Goal: Transaction & Acquisition: Purchase product/service

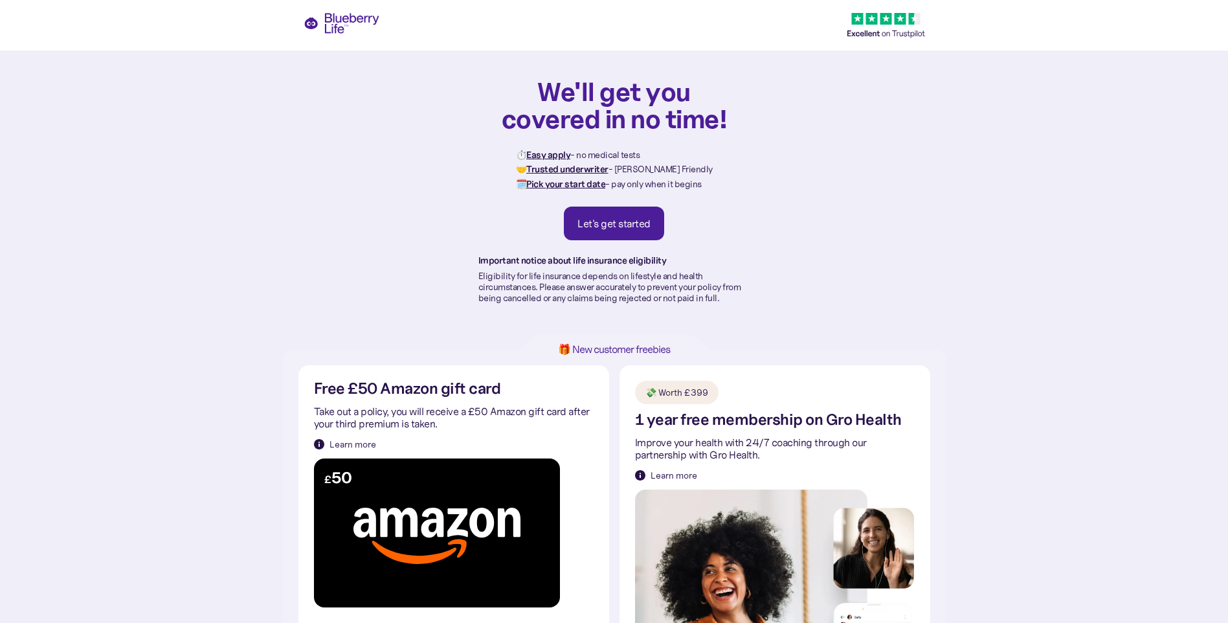
click at [617, 223] on div "Let's get started" at bounding box center [613, 223] width 73 height 13
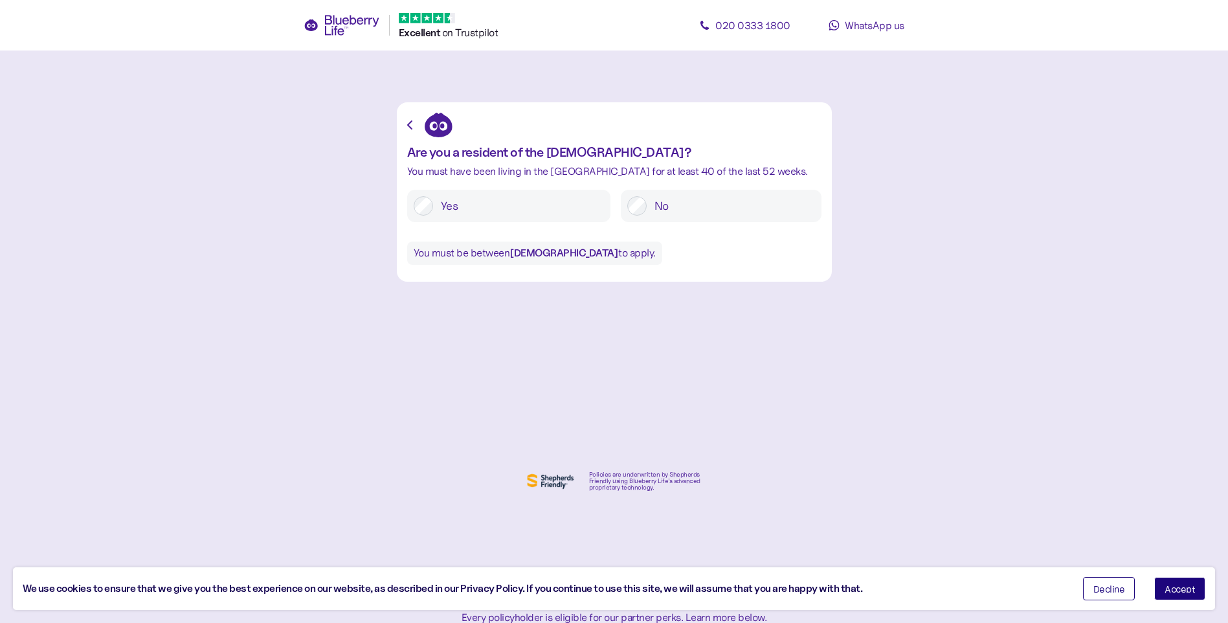
click at [1183, 586] on span "Accept" at bounding box center [1179, 588] width 30 height 9
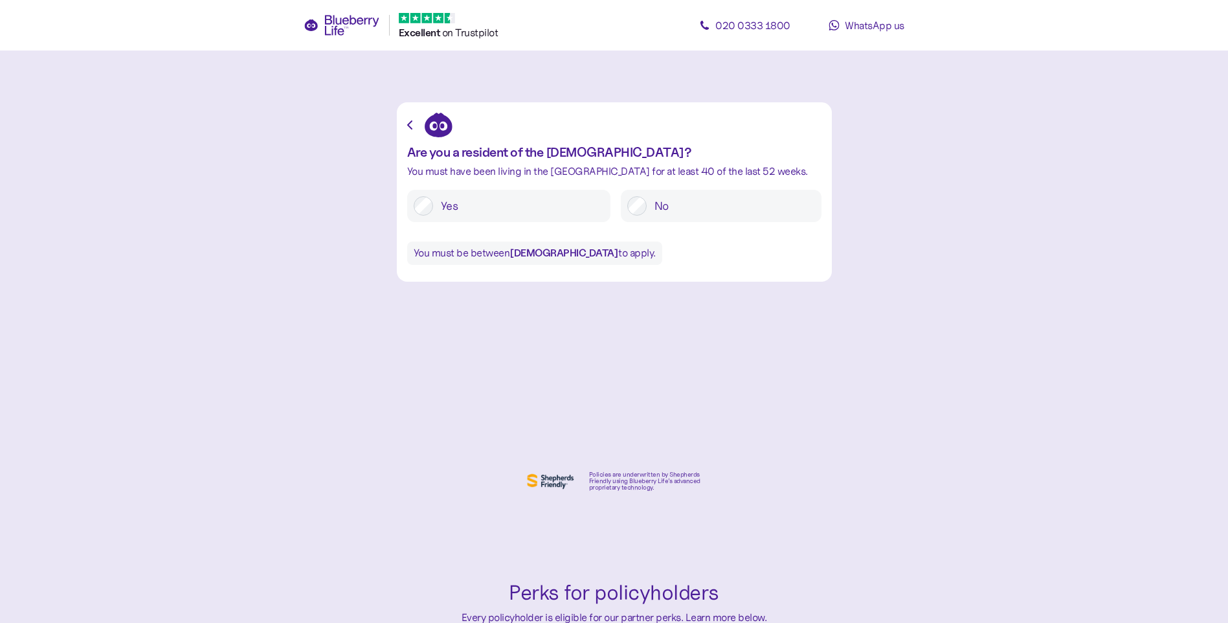
click at [436, 209] on label "Yes" at bounding box center [518, 205] width 171 height 19
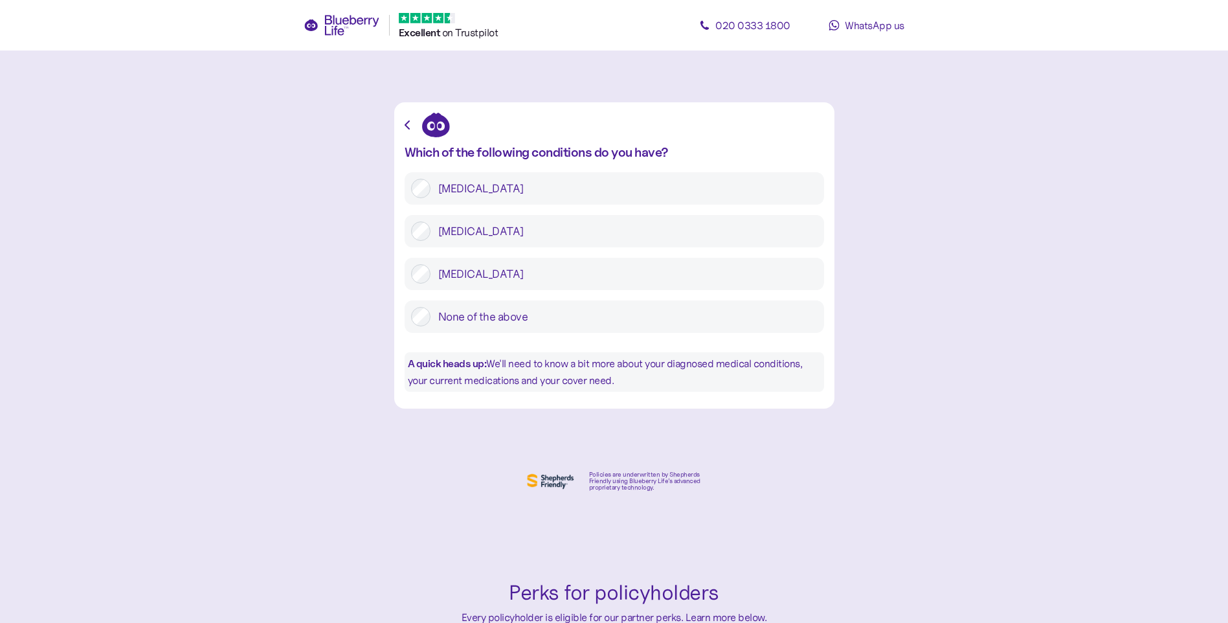
click at [488, 230] on label "Type 2 diabetes" at bounding box center [623, 230] width 387 height 19
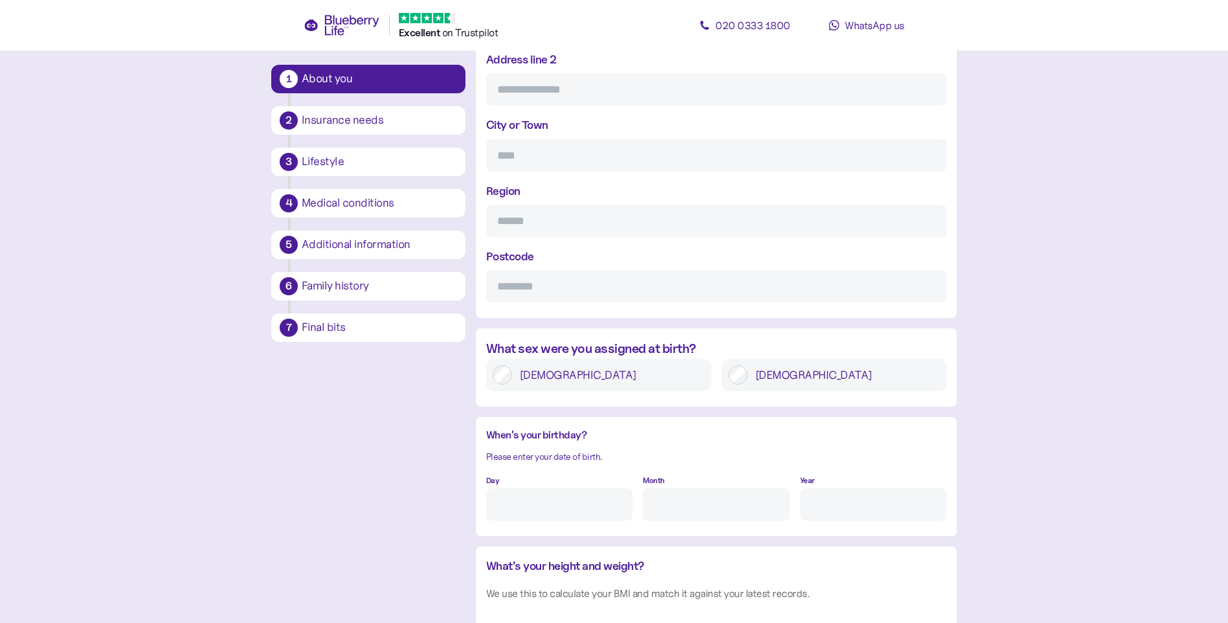
scroll to position [339, 0]
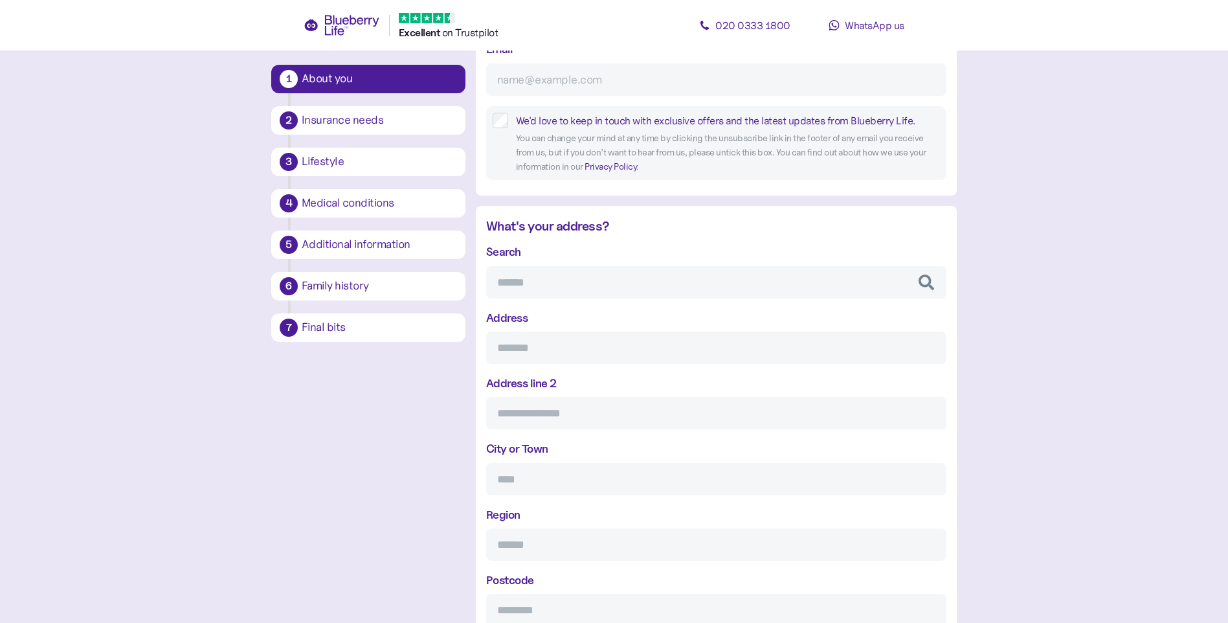
click at [351, 29] on icon at bounding box center [342, 25] width 76 height 21
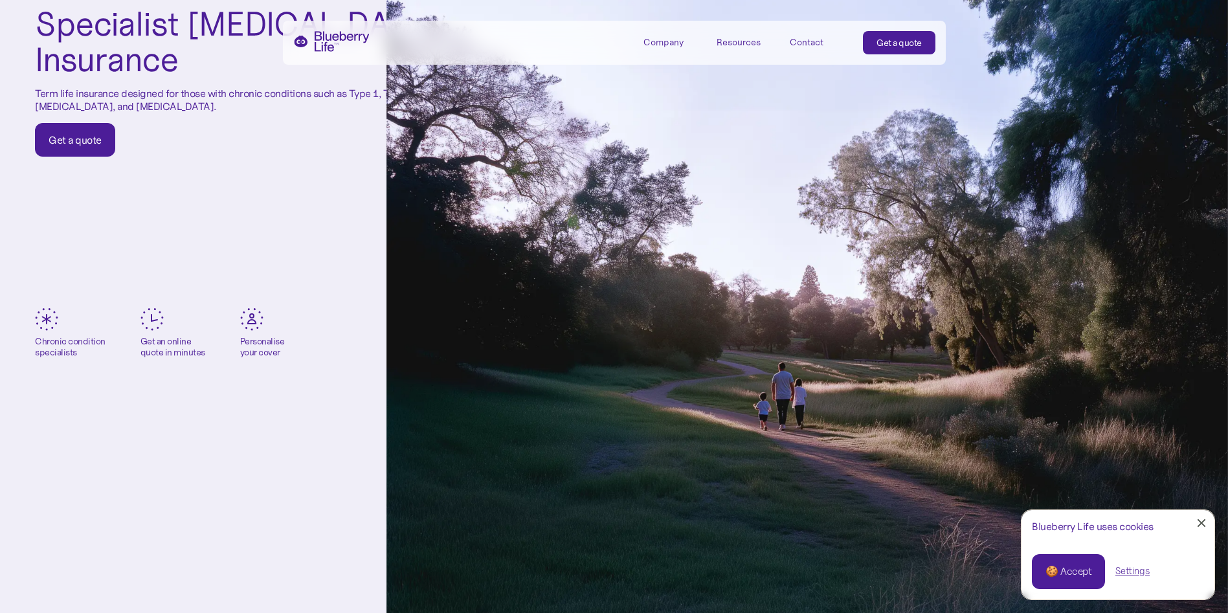
scroll to position [259, 0]
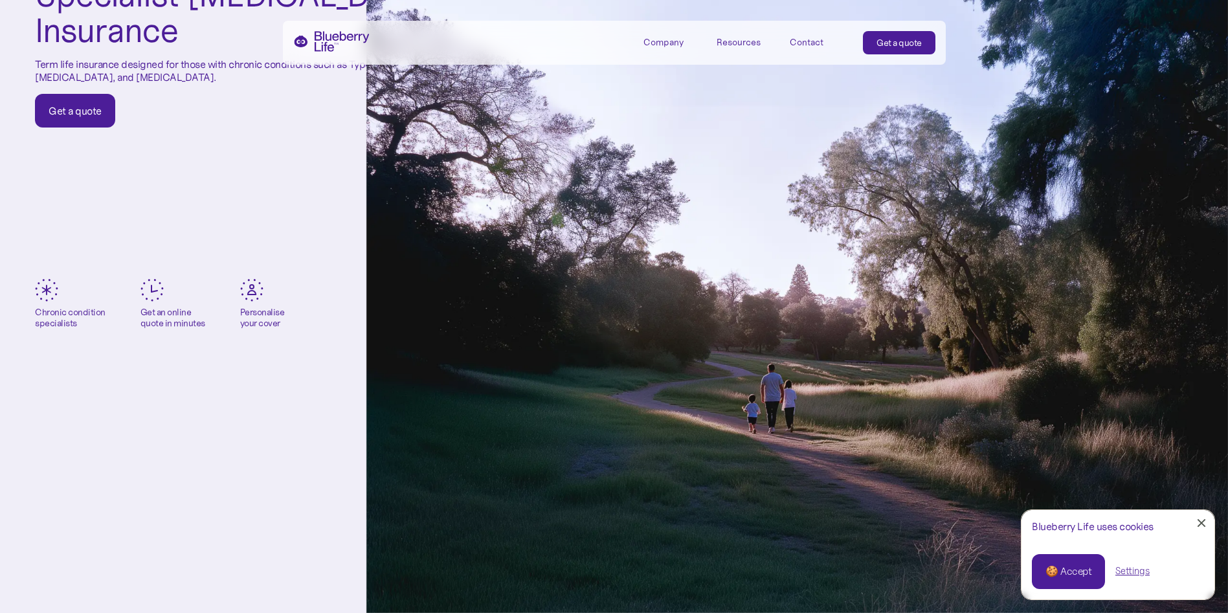
click at [1063, 574] on div "🍪 Accept" at bounding box center [1068, 571] width 46 height 14
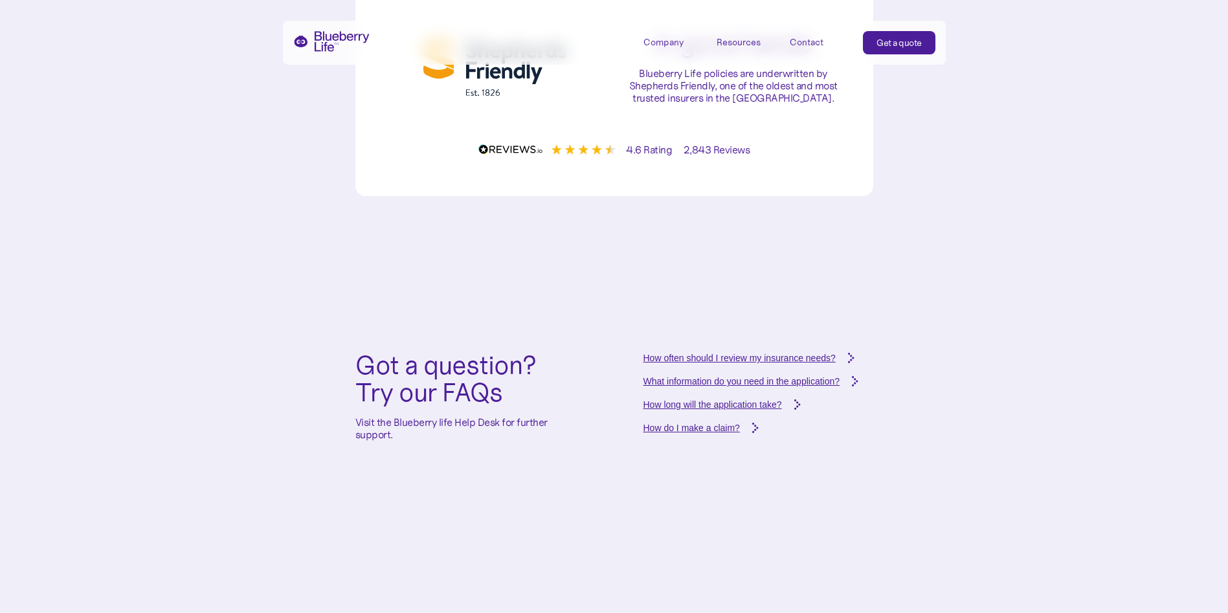
scroll to position [5082, 0]
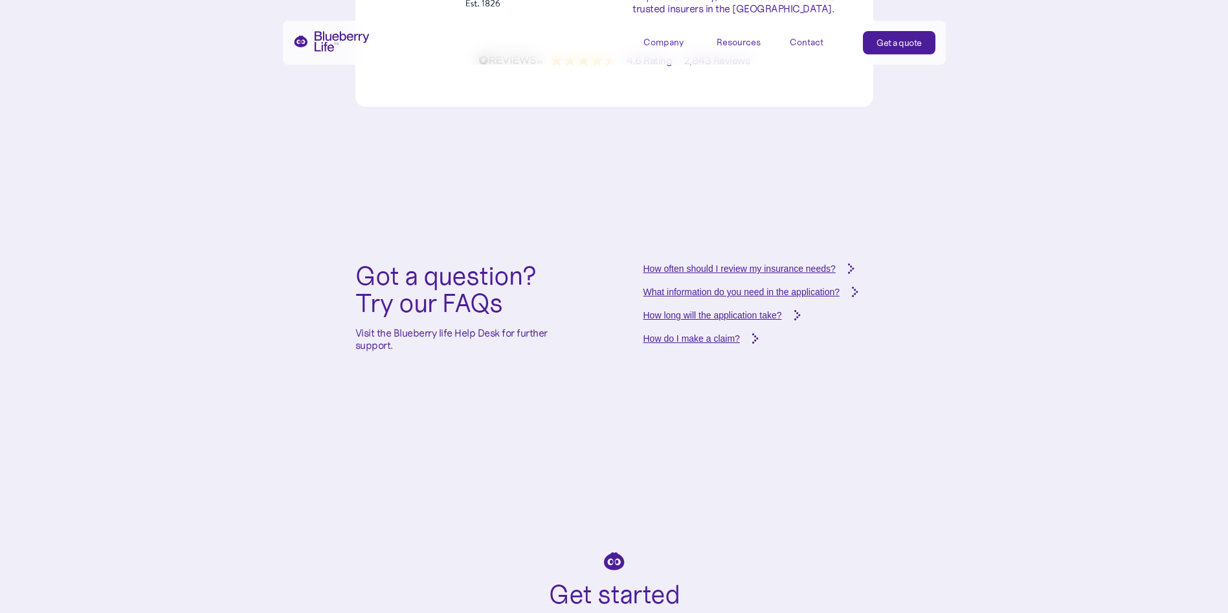
click at [715, 345] on div "How do I make a claim?" at bounding box center [691, 338] width 96 height 13
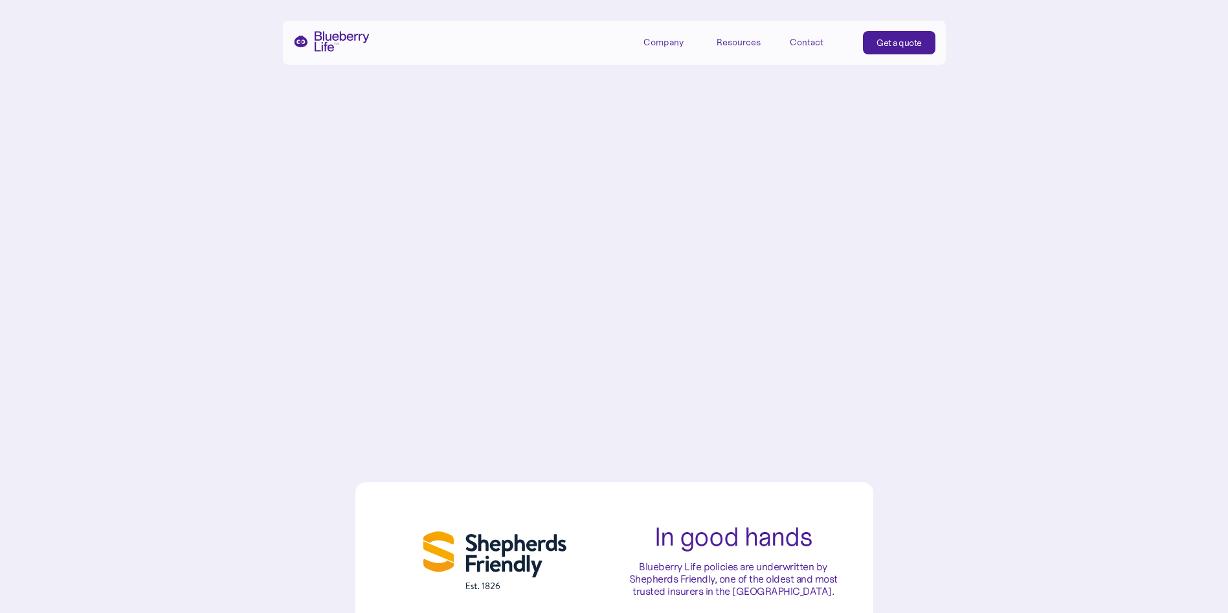
scroll to position [4176, 0]
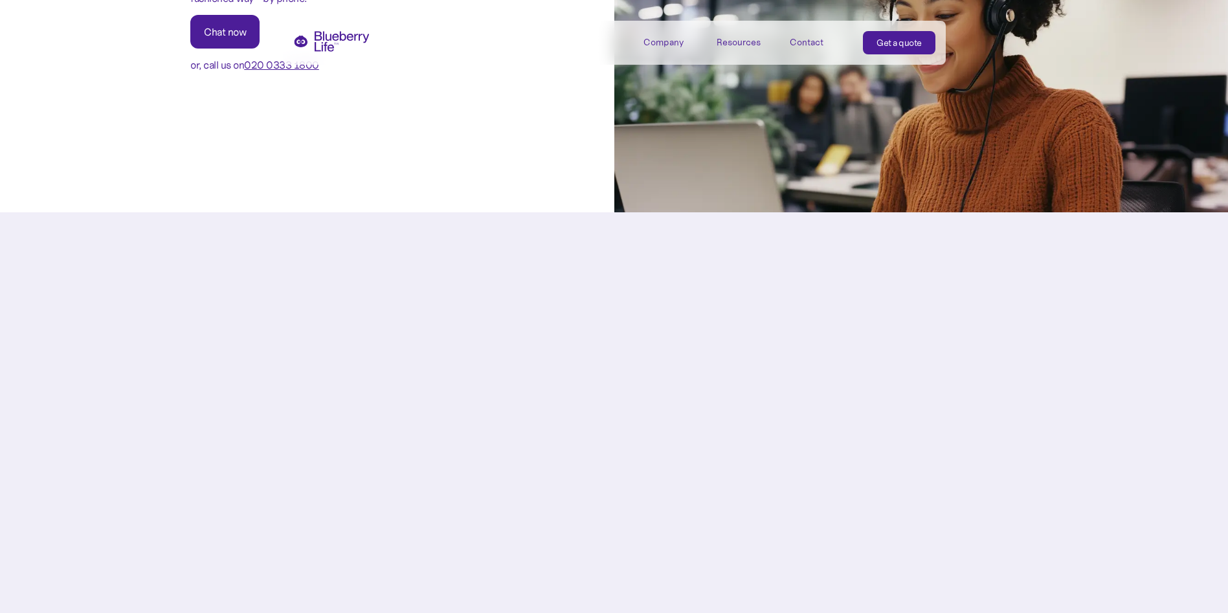
click at [667, 43] on div "Company" at bounding box center [663, 42] width 40 height 11
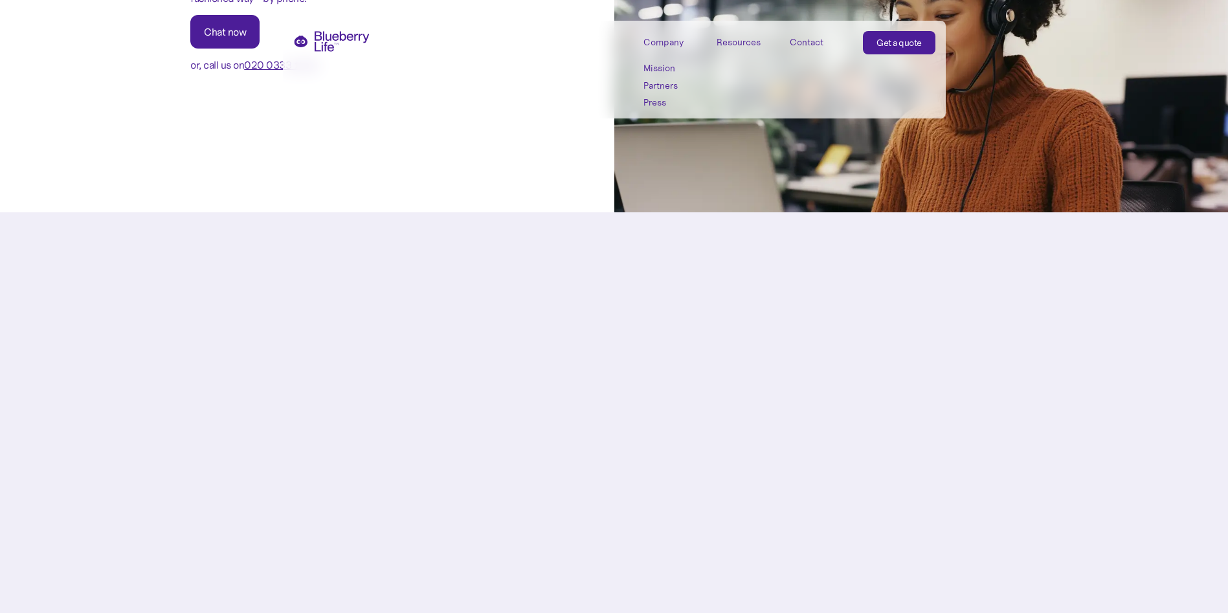
click at [653, 63] on link "Mission" at bounding box center [672, 68] width 58 height 11
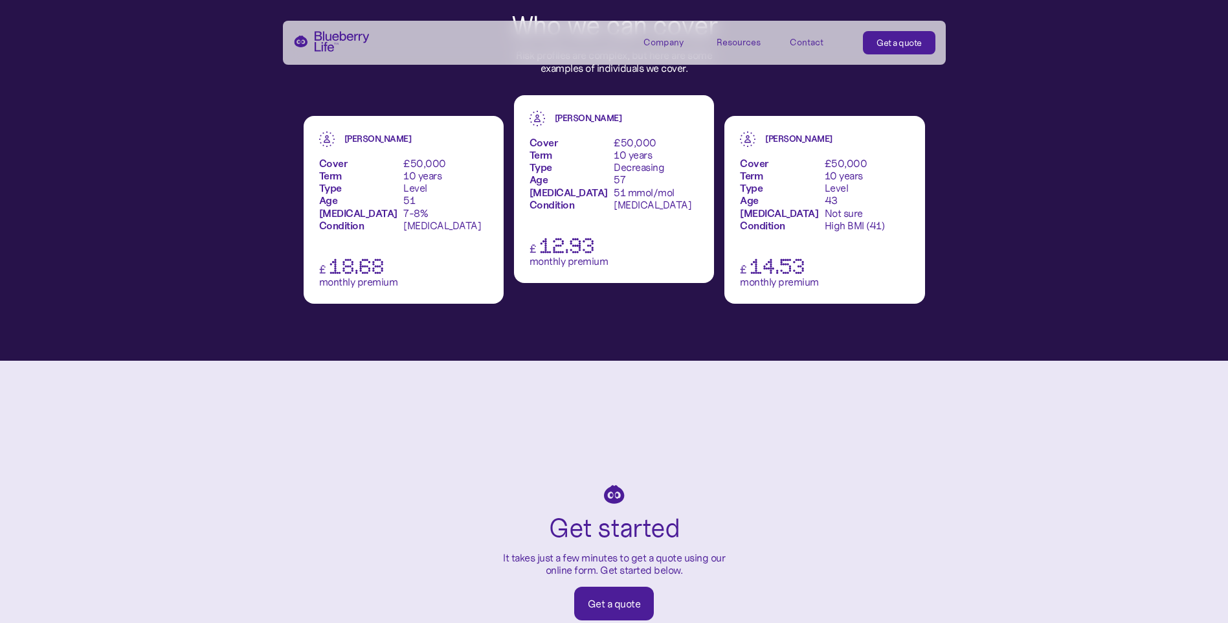
scroll to position [1877, 0]
